Goal: Information Seeking & Learning: Learn about a topic

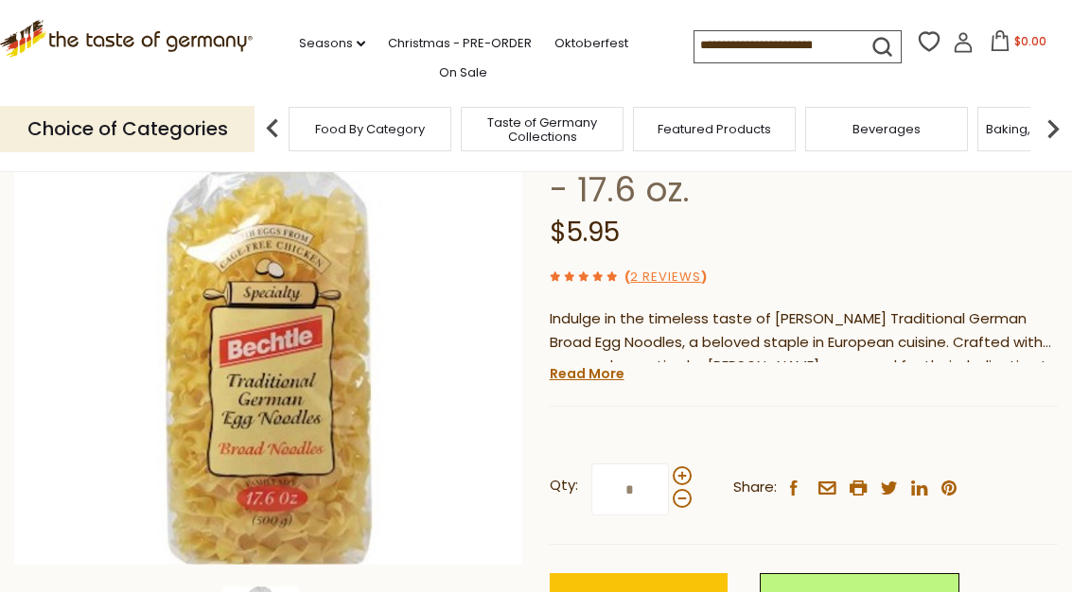
scroll to position [245, 0]
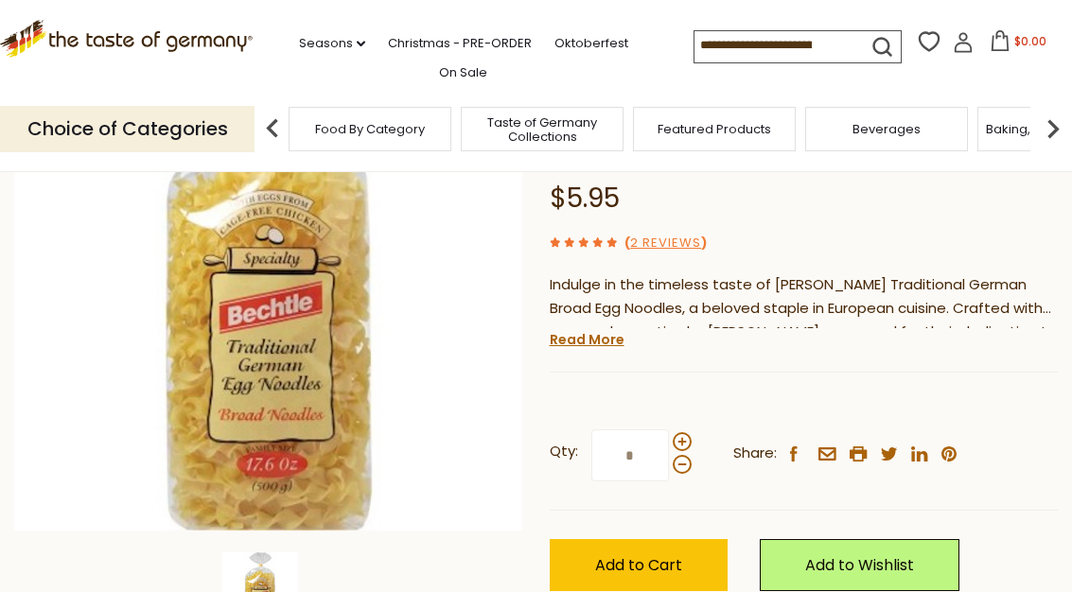
click at [614, 330] on link "Read More" at bounding box center [587, 339] width 75 height 19
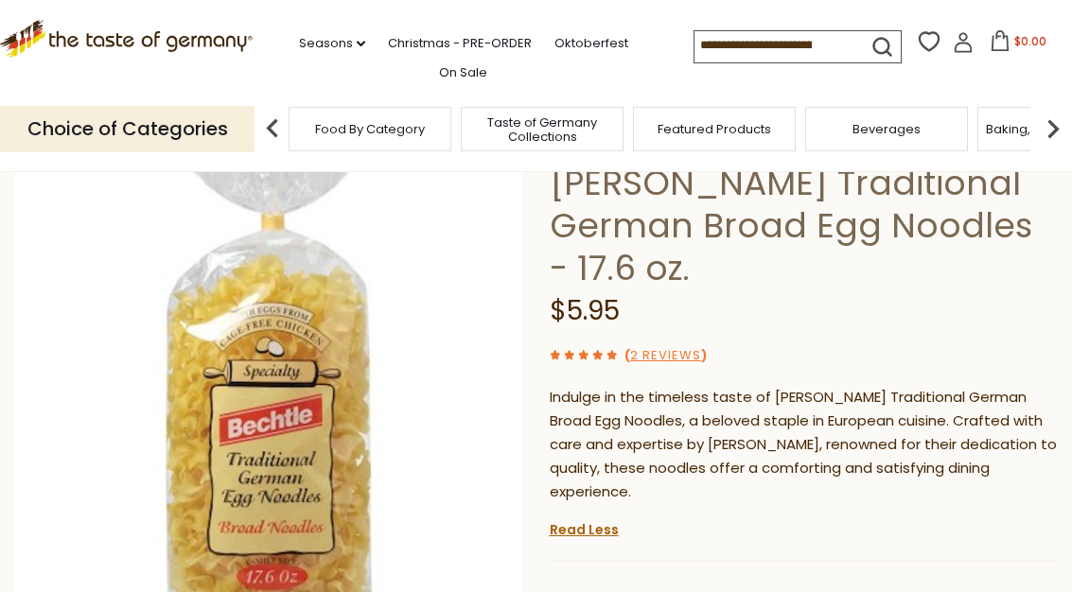
scroll to position [0, 0]
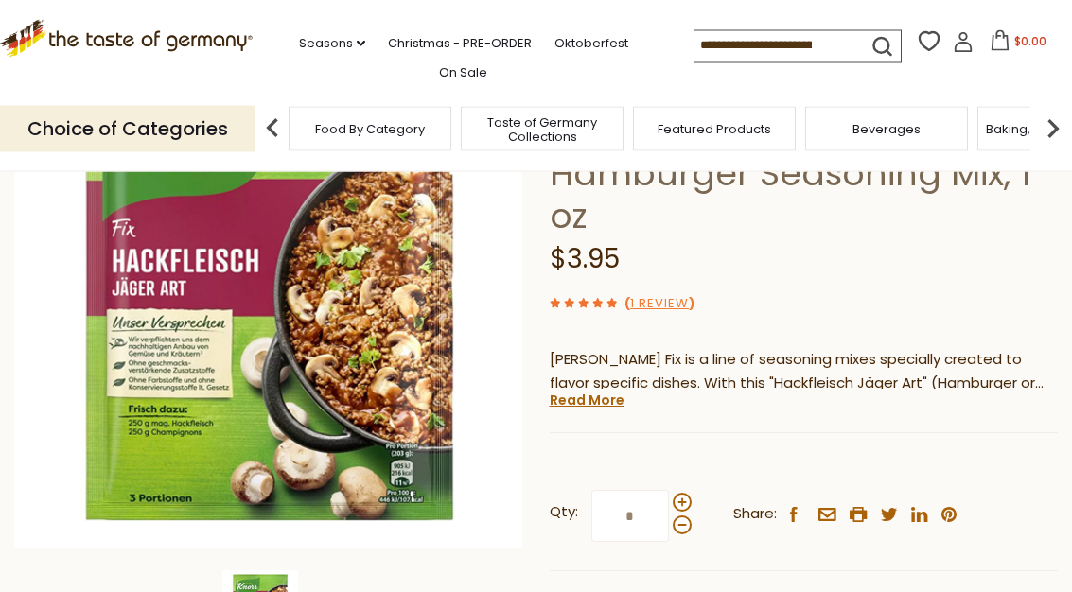
scroll to position [226, 0]
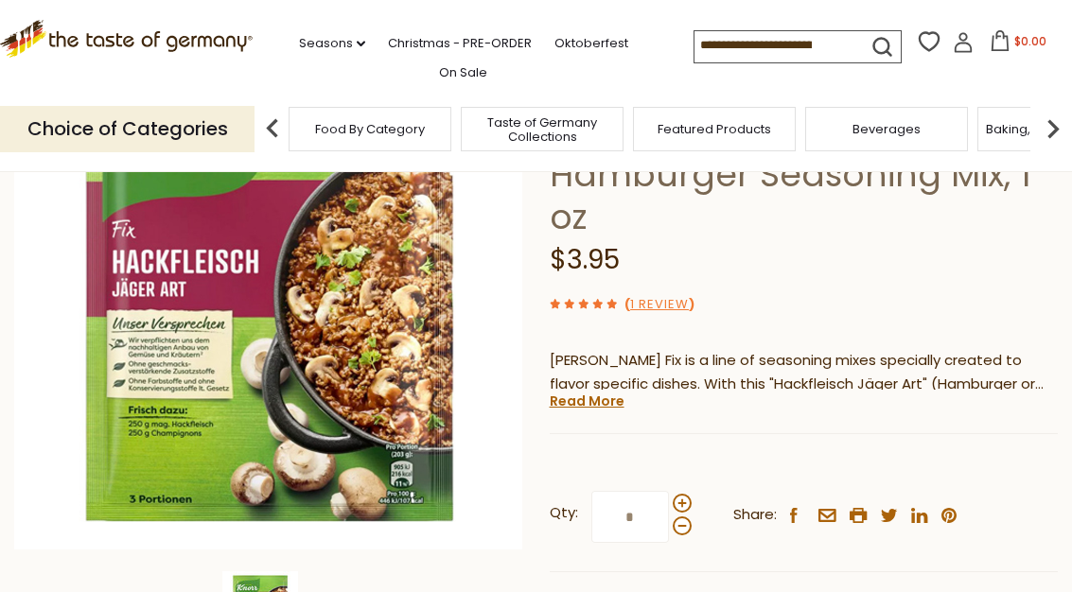
click at [597, 392] on link "Read More" at bounding box center [587, 401] width 75 height 19
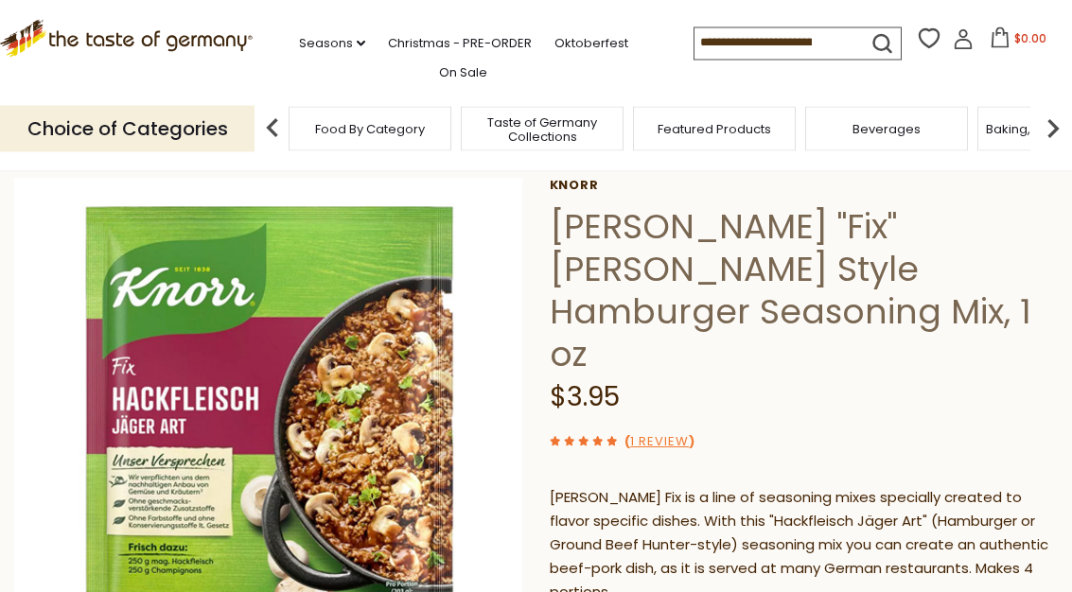
scroll to position [70, 0]
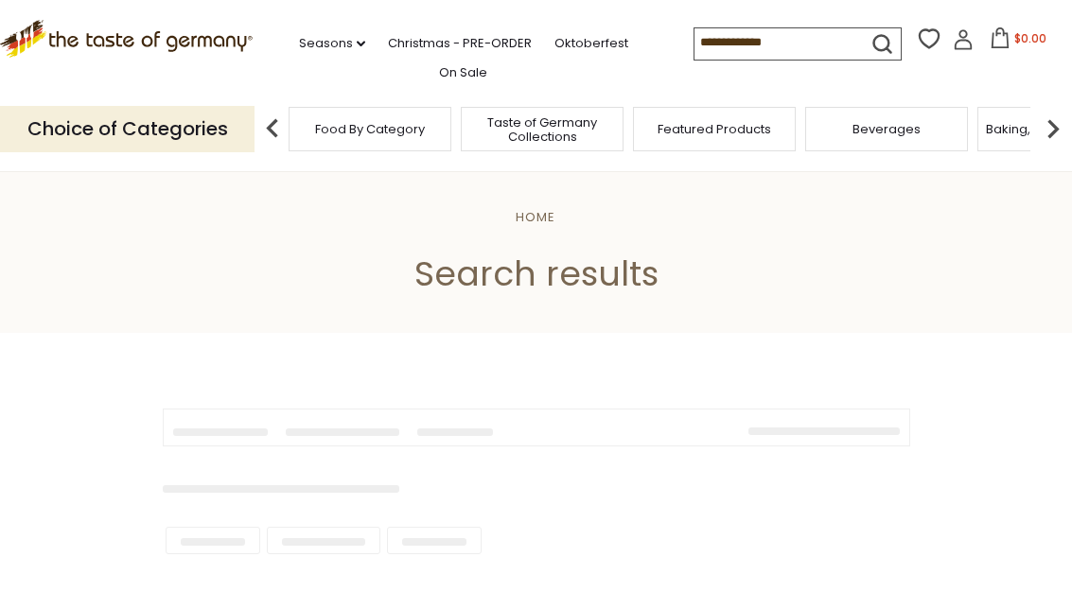
type input "********"
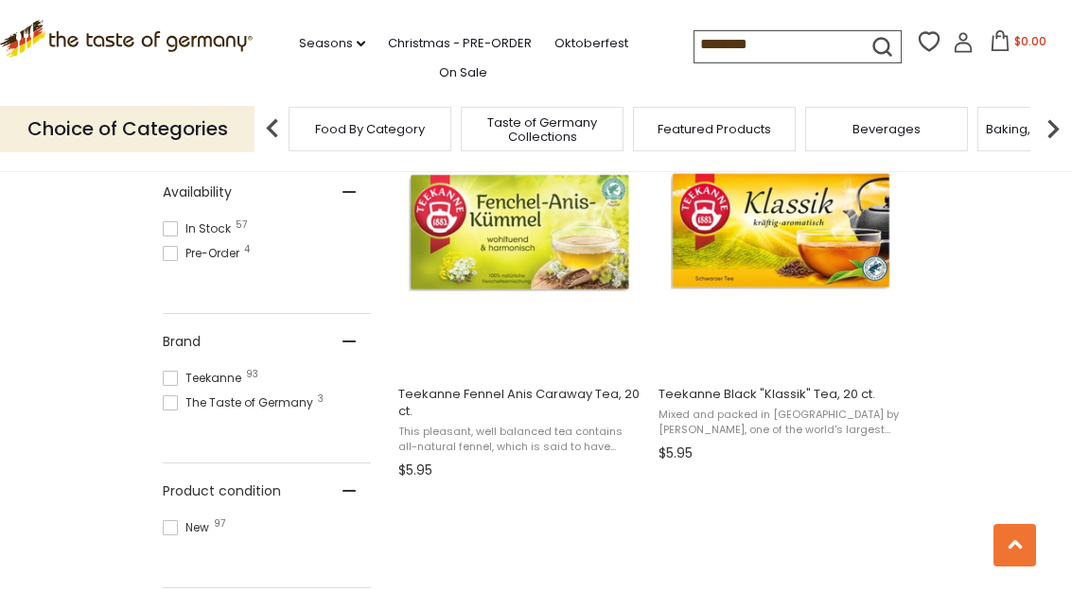
scroll to position [833, 0]
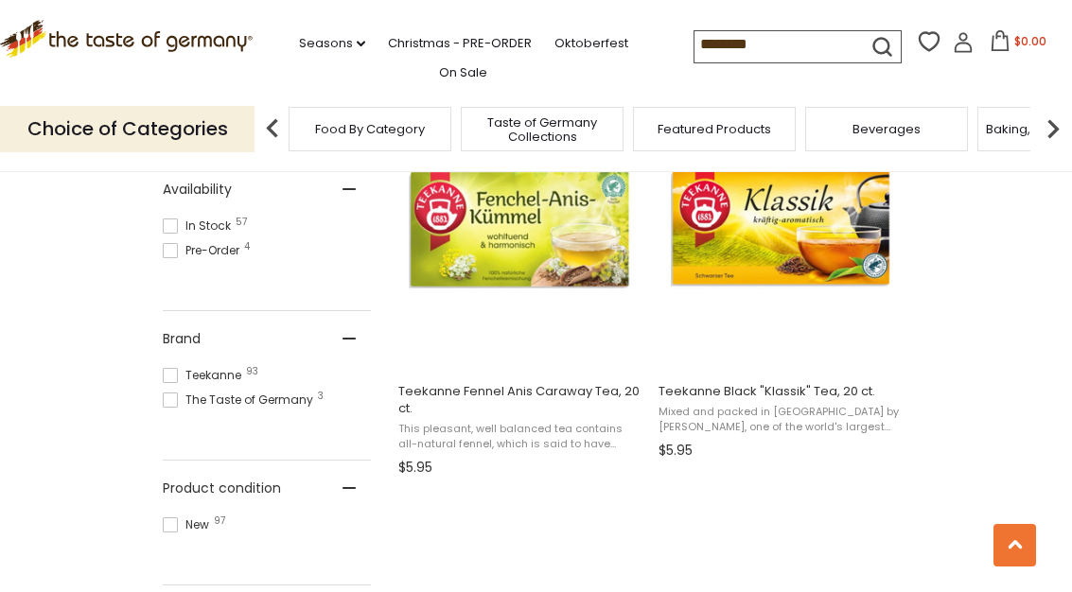
click at [605, 448] on span "This pleasant, well balanced tea contains all-natural fennel, which is said to …" at bounding box center [520, 436] width 245 height 29
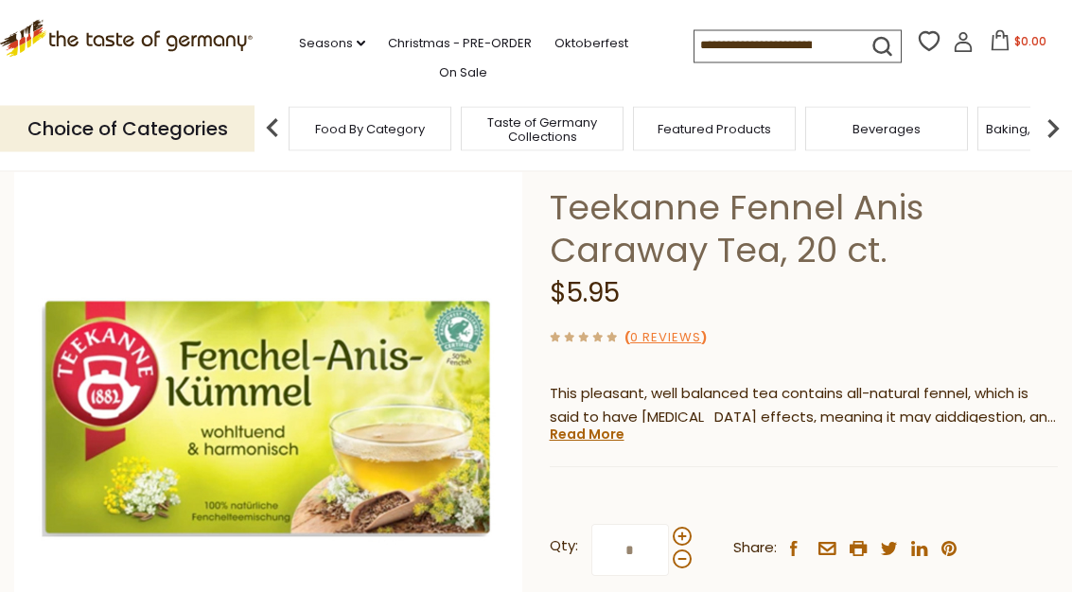
scroll to position [108, 0]
click at [601, 439] on link "Read More" at bounding box center [587, 434] width 75 height 19
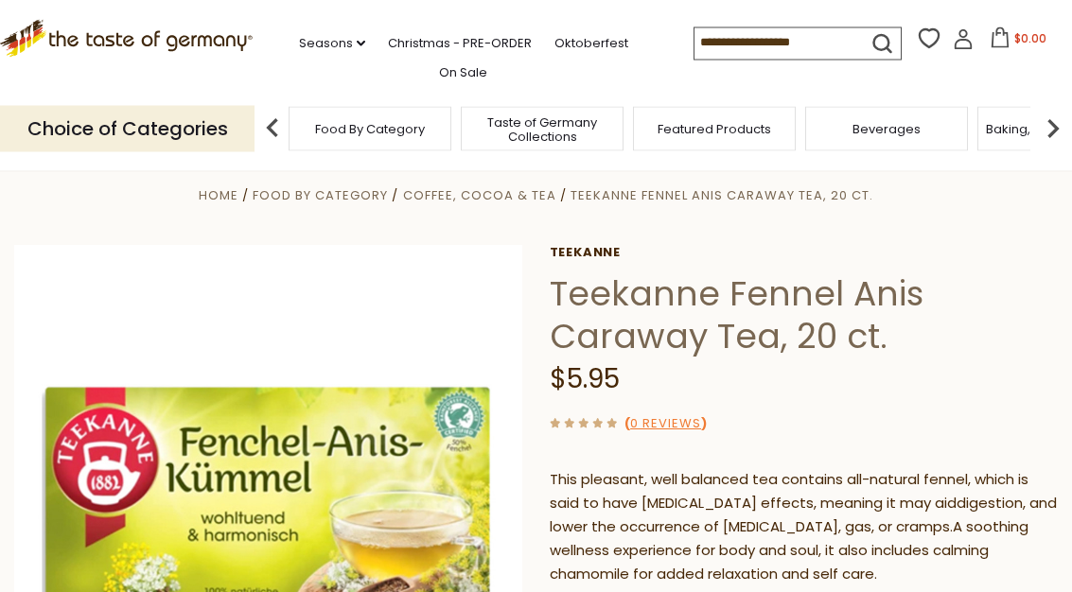
scroll to position [0, 0]
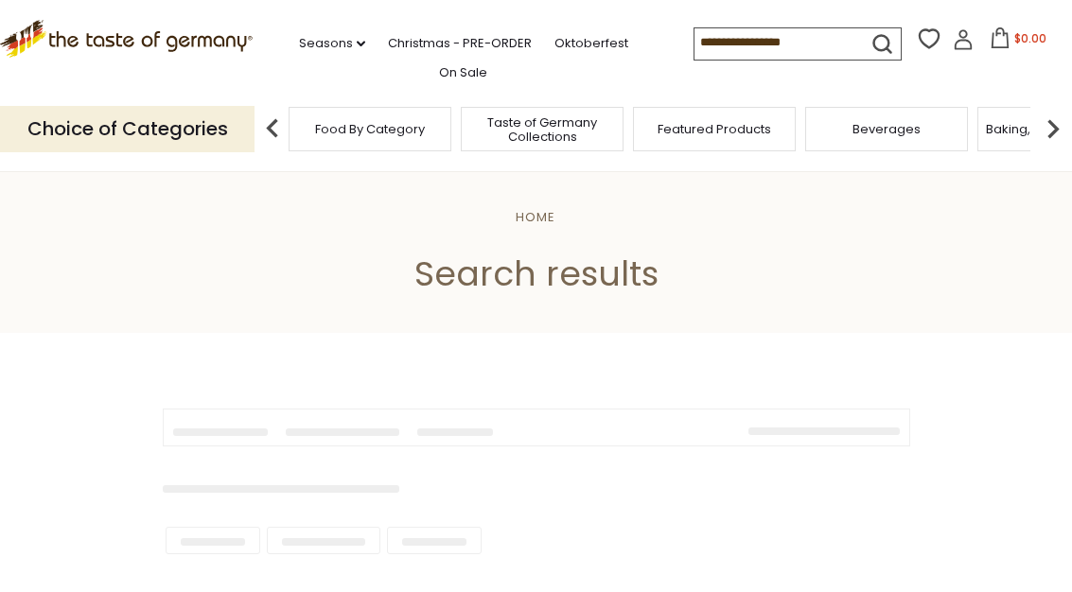
scroll to position [900, 0]
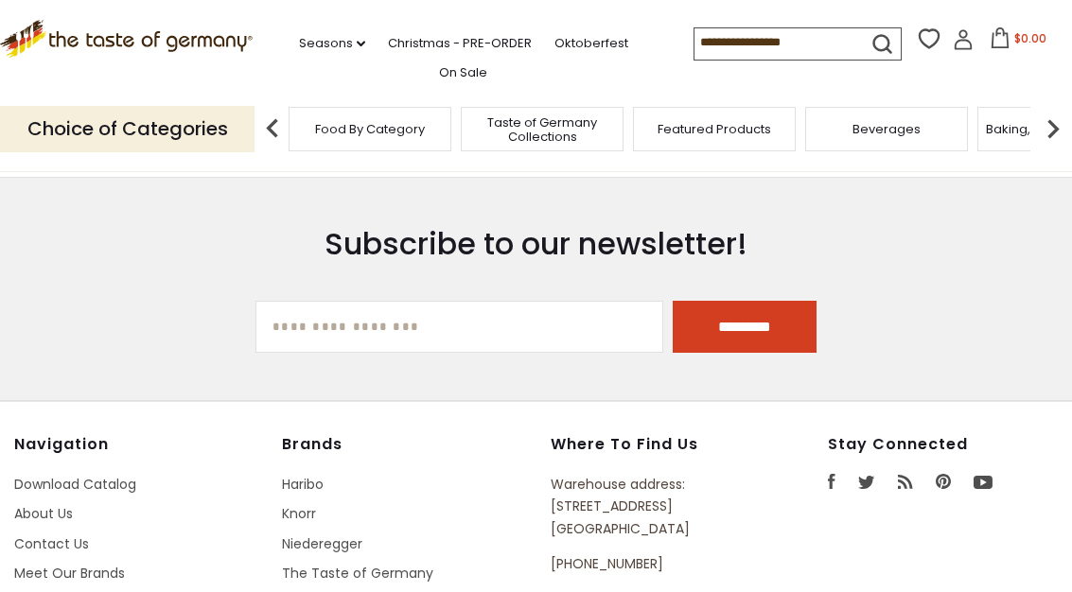
type input "********"
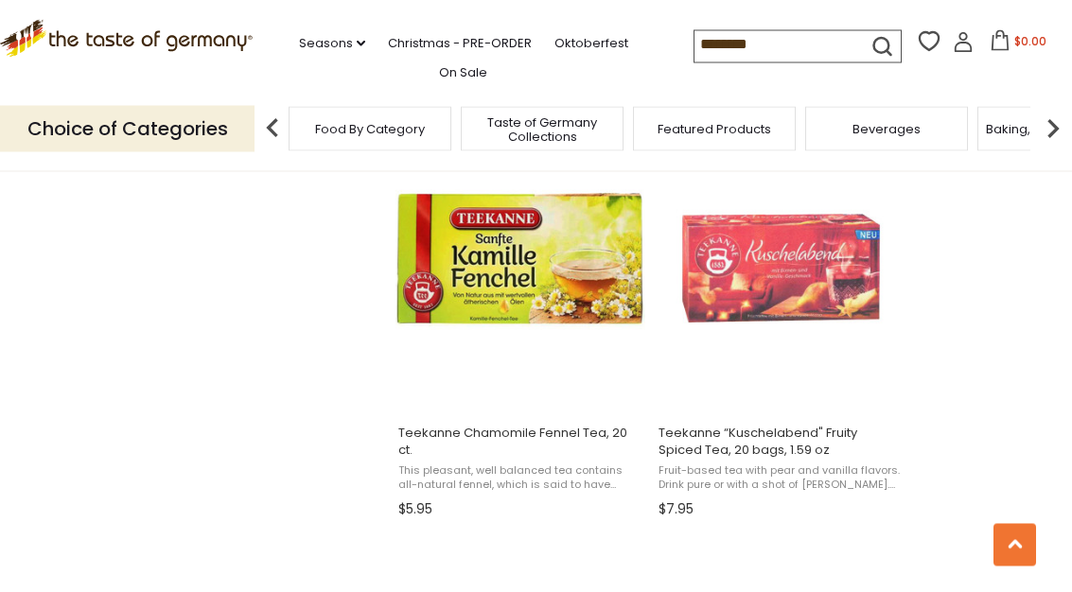
scroll to position [2856, 0]
click at [617, 464] on span "This pleasant, well balanced tea contains all-natural fennel, which is said to …" at bounding box center [520, 478] width 245 height 29
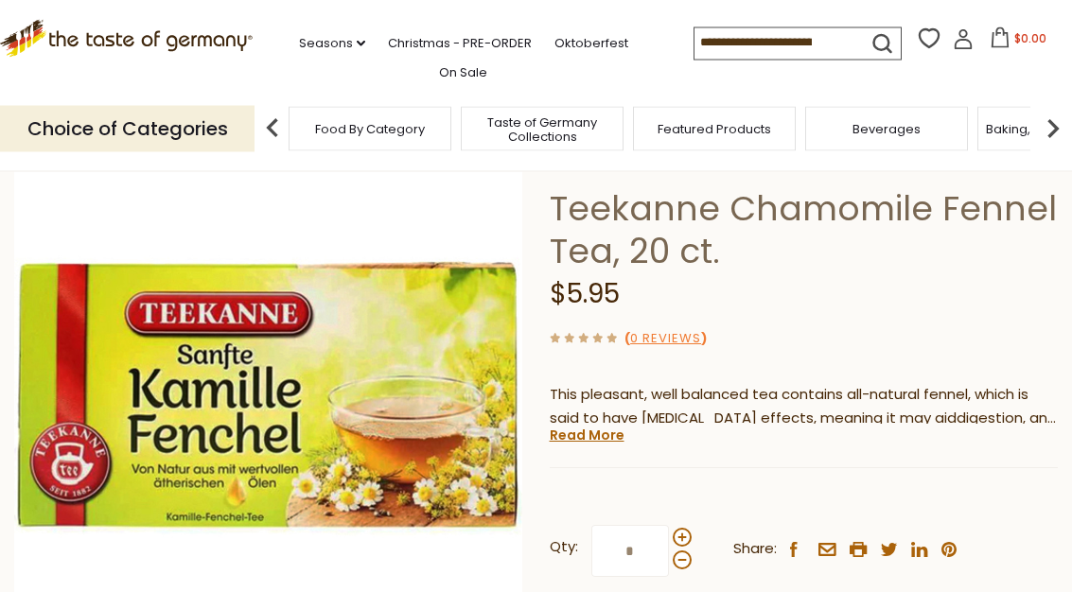
scroll to position [139, 0]
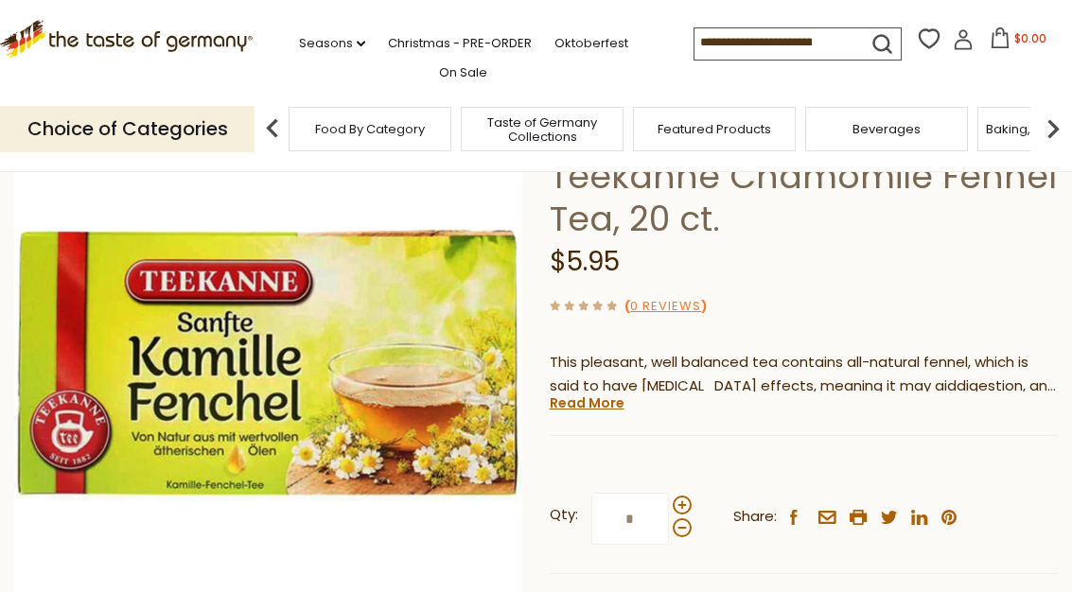
click at [615, 395] on link "Read More" at bounding box center [587, 403] width 75 height 19
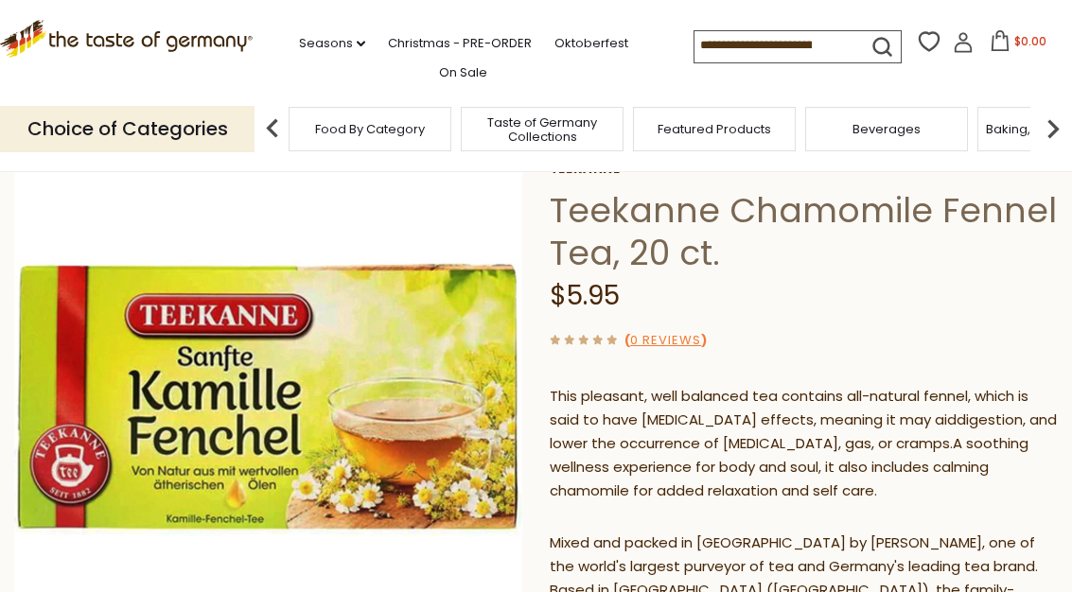
scroll to position [0, 0]
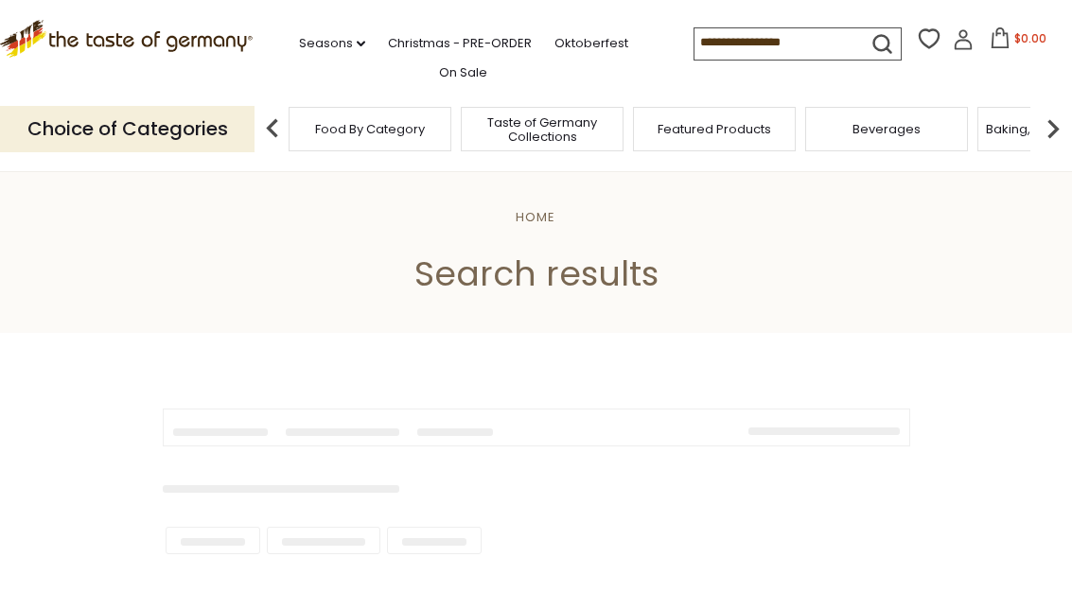
scroll to position [1268, 0]
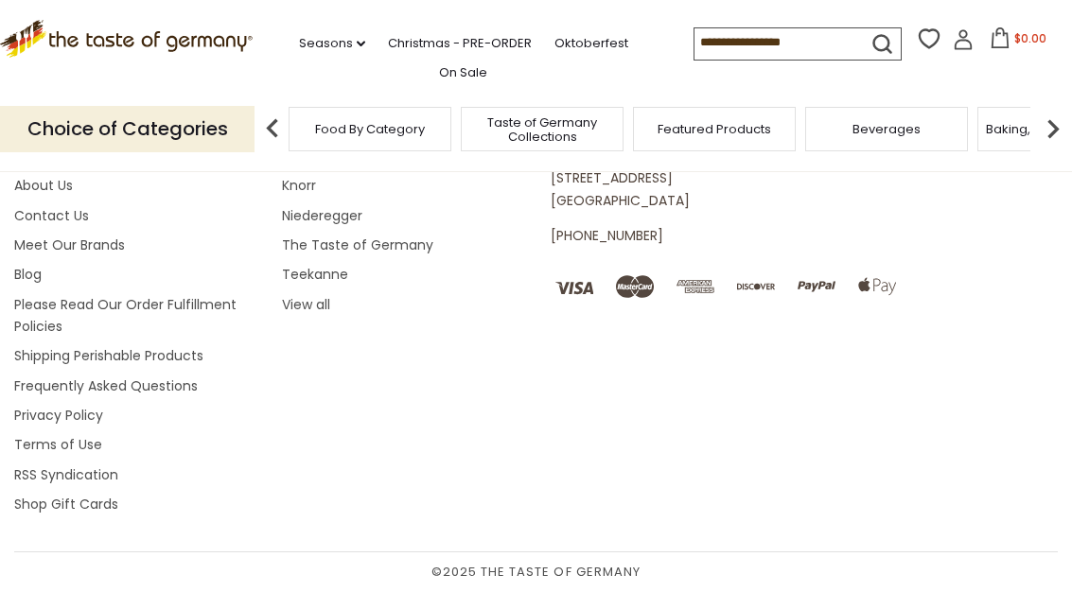
type input "********"
